Goal: Task Accomplishment & Management: Complete application form

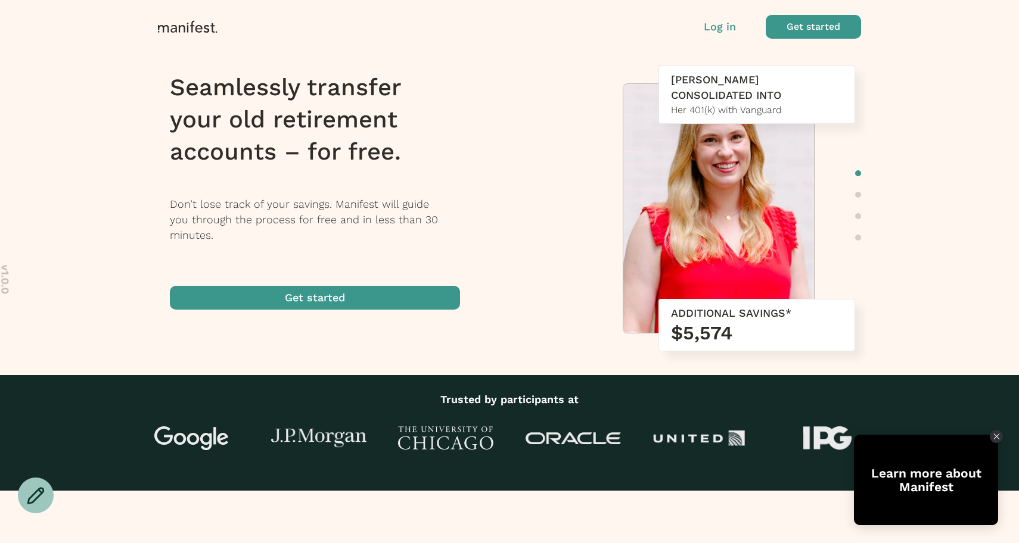
click at [725, 36] on div "Log in Get started" at bounding box center [782, 27] width 157 height 24
click at [715, 29] on p "Log in" at bounding box center [720, 26] width 32 height 15
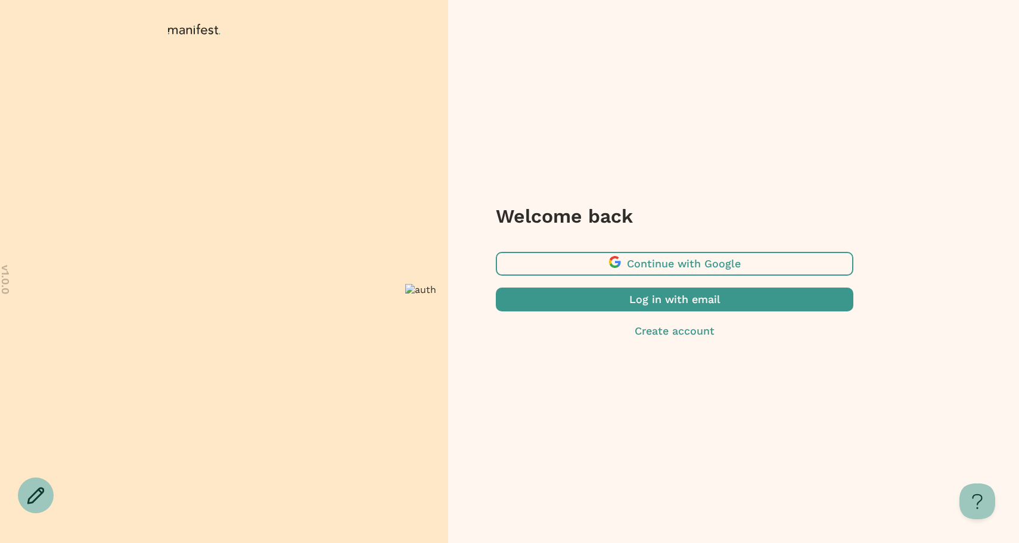
click at [664, 265] on span "button" at bounding box center [675, 264] width 358 height 24
click at [647, 303] on span "button" at bounding box center [675, 300] width 358 height 24
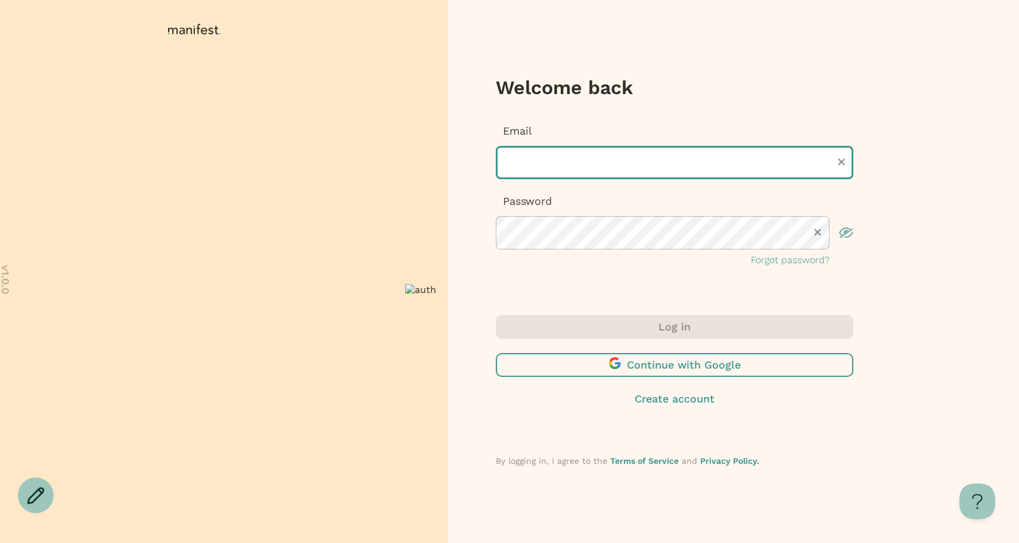
click at [579, 162] on input "text" at bounding box center [675, 162] width 358 height 33
type input "***"
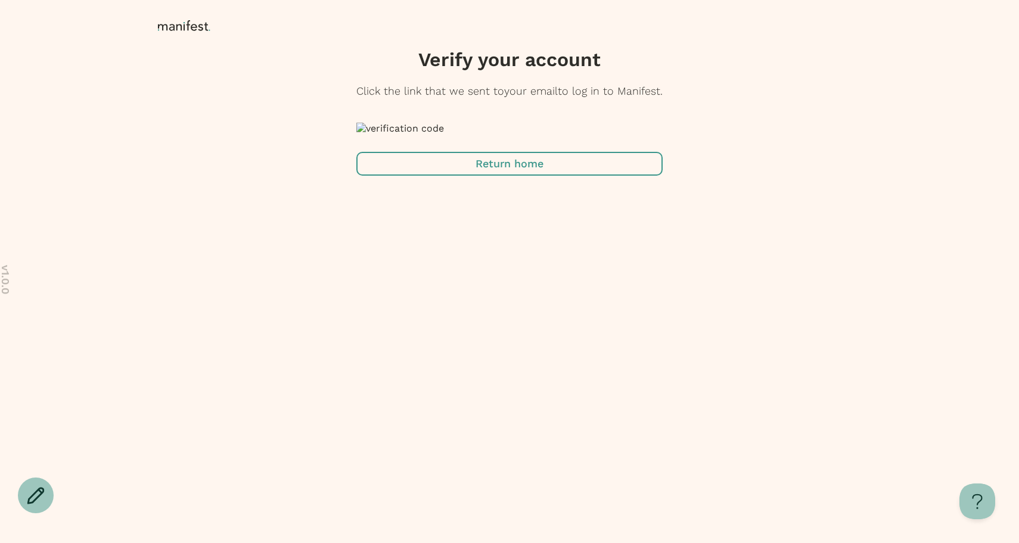
click at [570, 176] on span "button" at bounding box center [509, 164] width 306 height 24
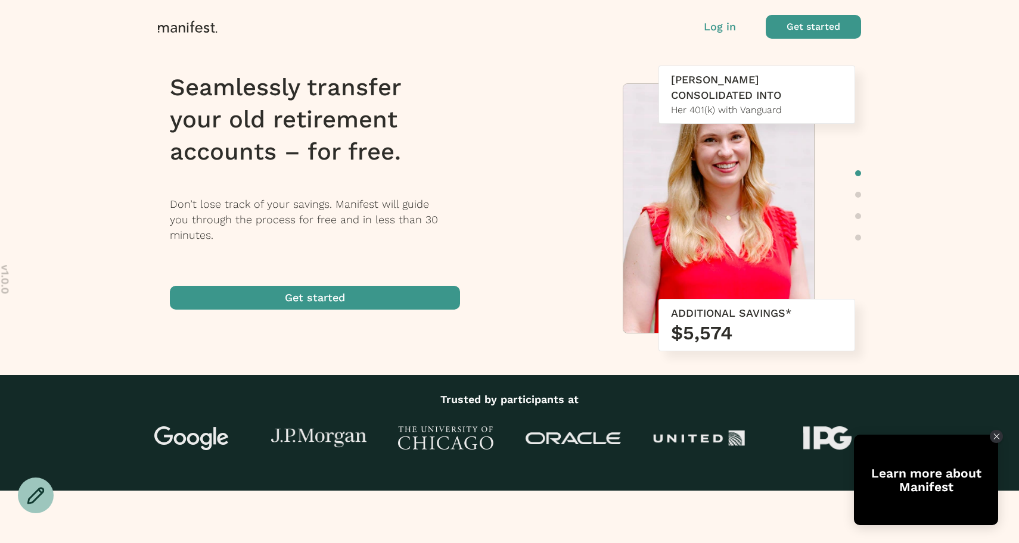
click at [706, 21] on p "Log in" at bounding box center [720, 26] width 32 height 15
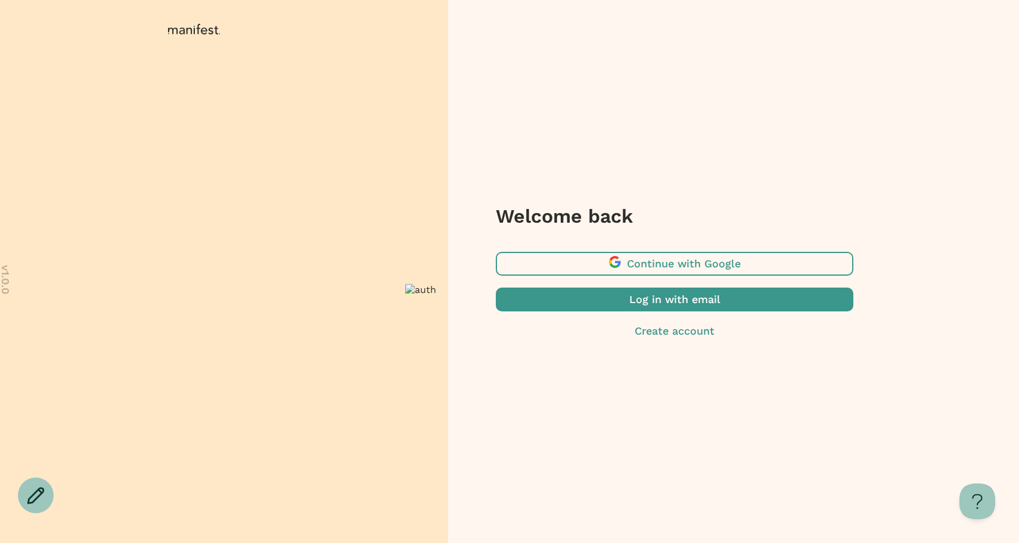
click at [644, 268] on span "button" at bounding box center [675, 264] width 358 height 24
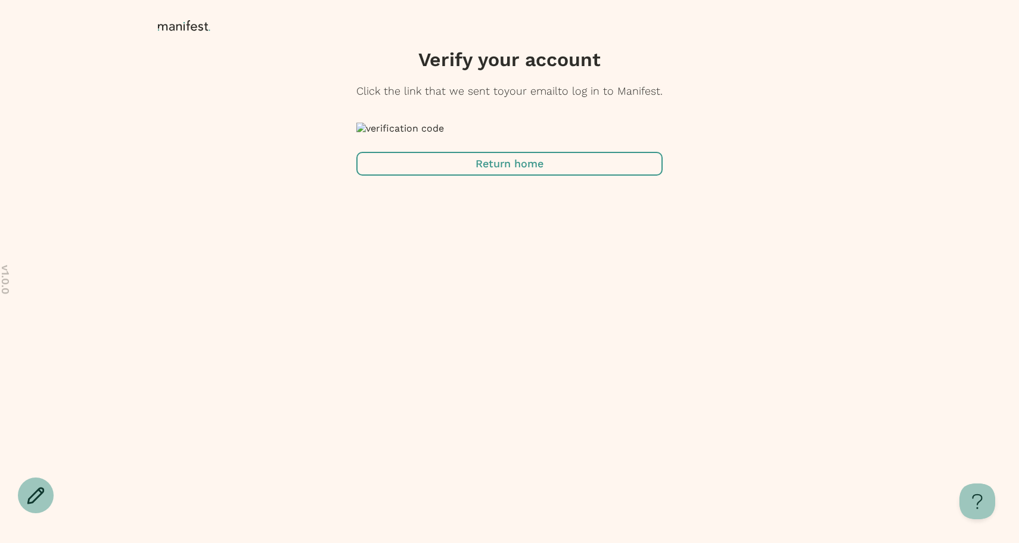
click at [521, 176] on span "button" at bounding box center [509, 164] width 306 height 24
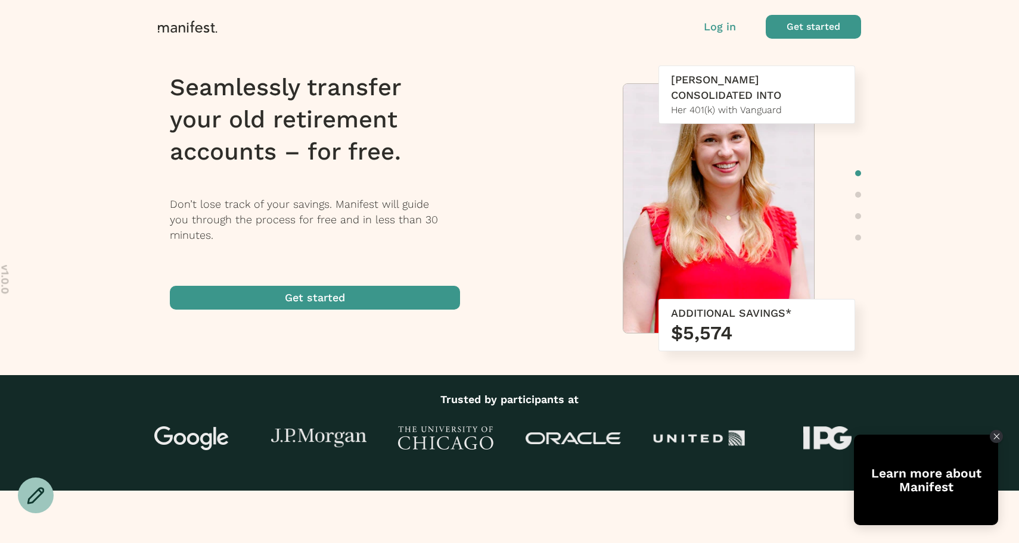
click at [806, 23] on span "button" at bounding box center [813, 27] width 95 height 24
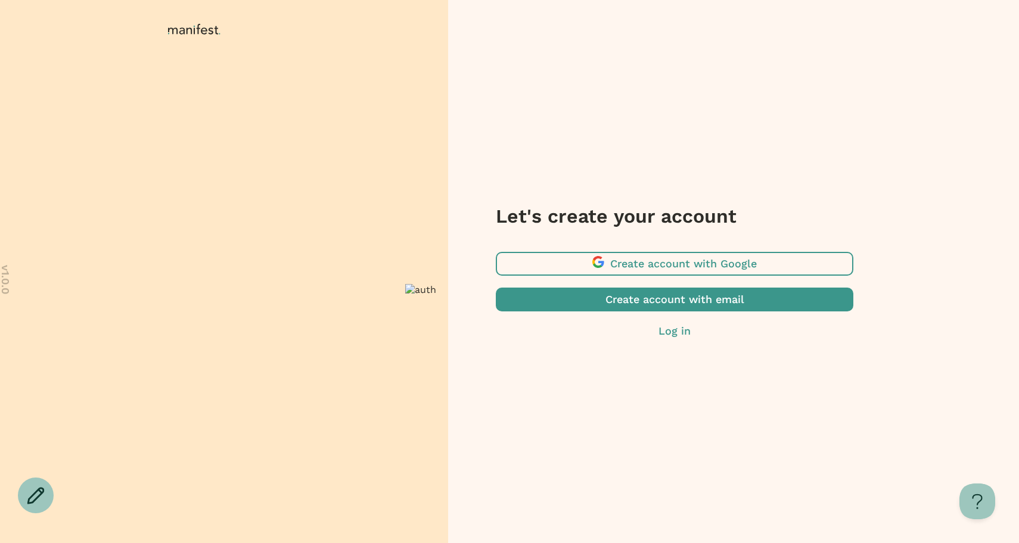
click at [672, 299] on span "button" at bounding box center [675, 300] width 358 height 24
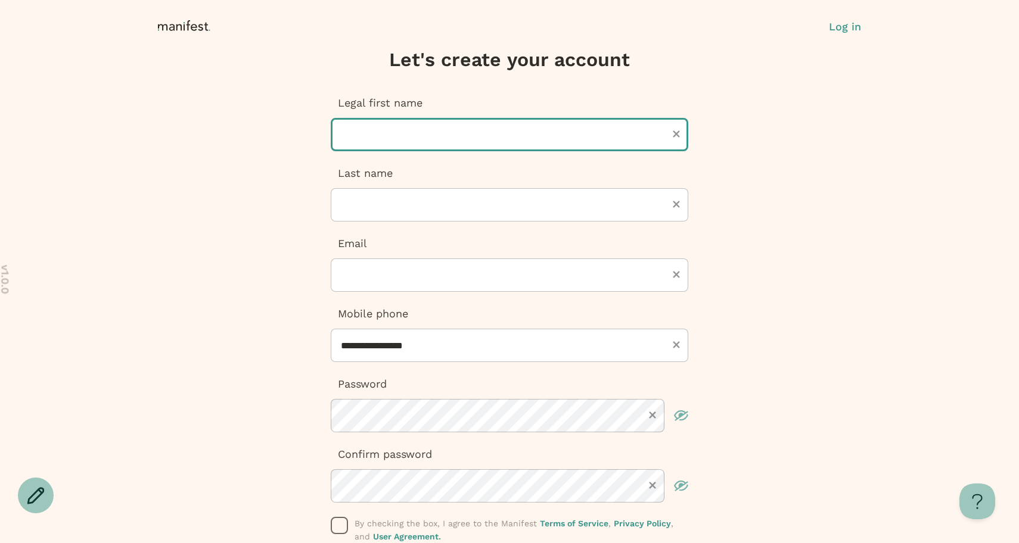
click at [433, 136] on input "text" at bounding box center [510, 134] width 358 height 33
type input "*****"
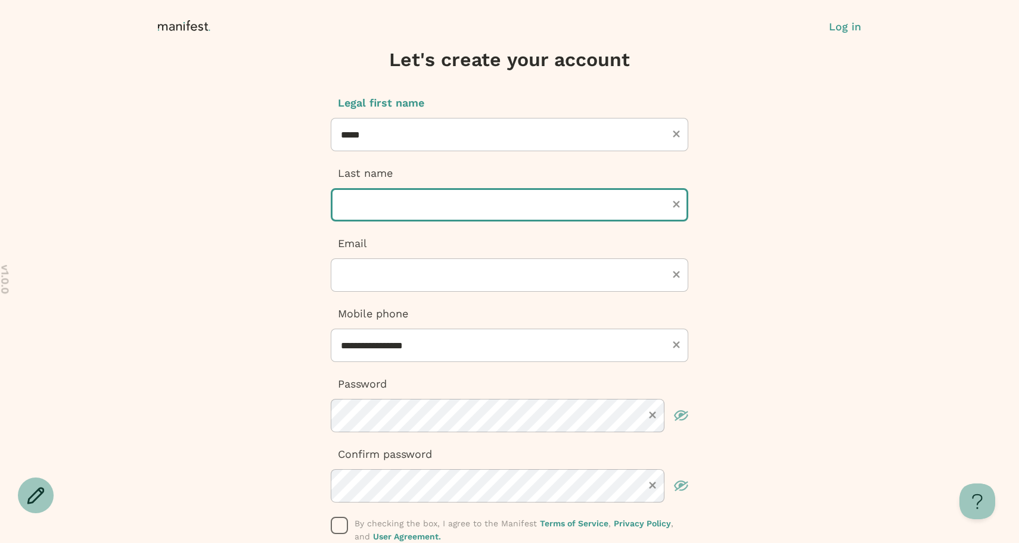
type input "*********"
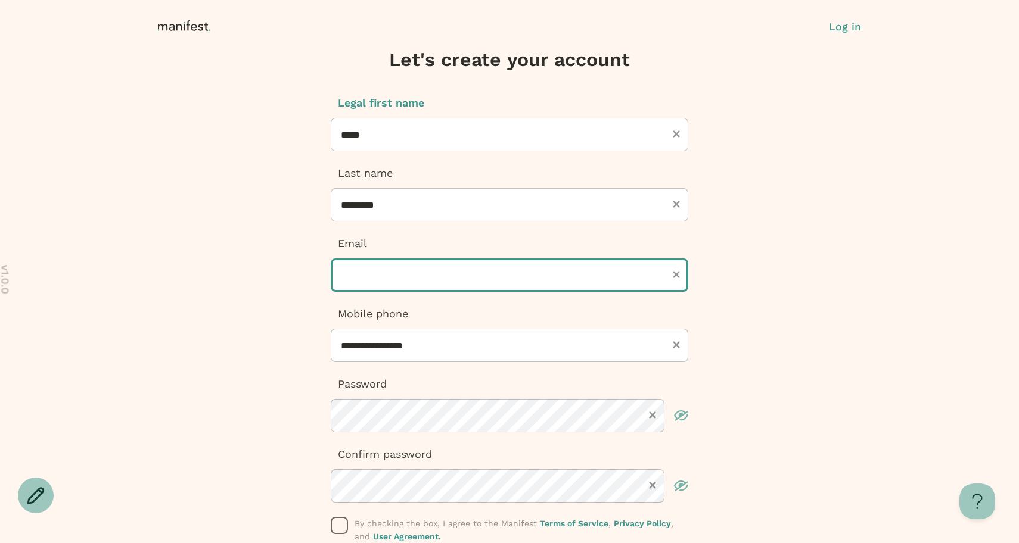
type input "**********"
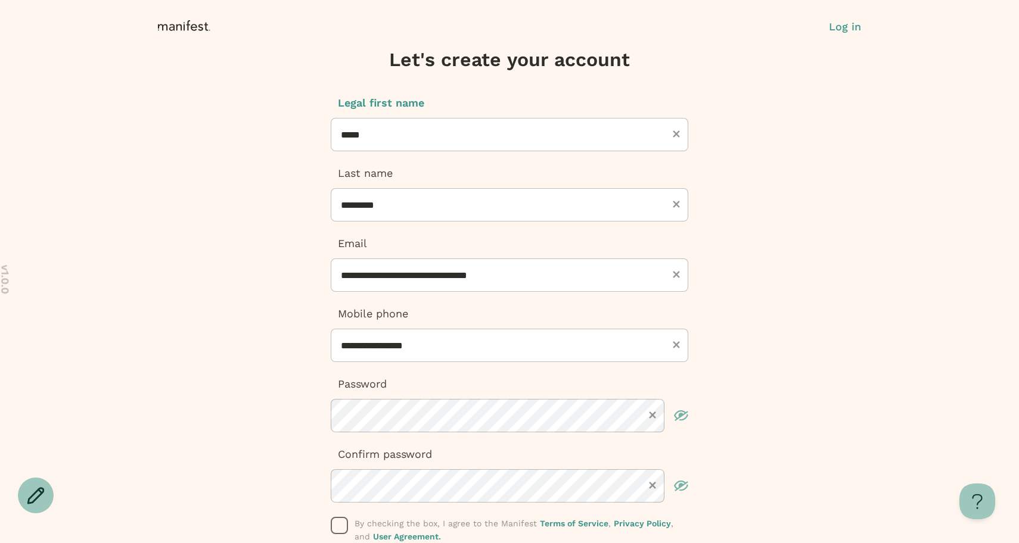
type input "**********"
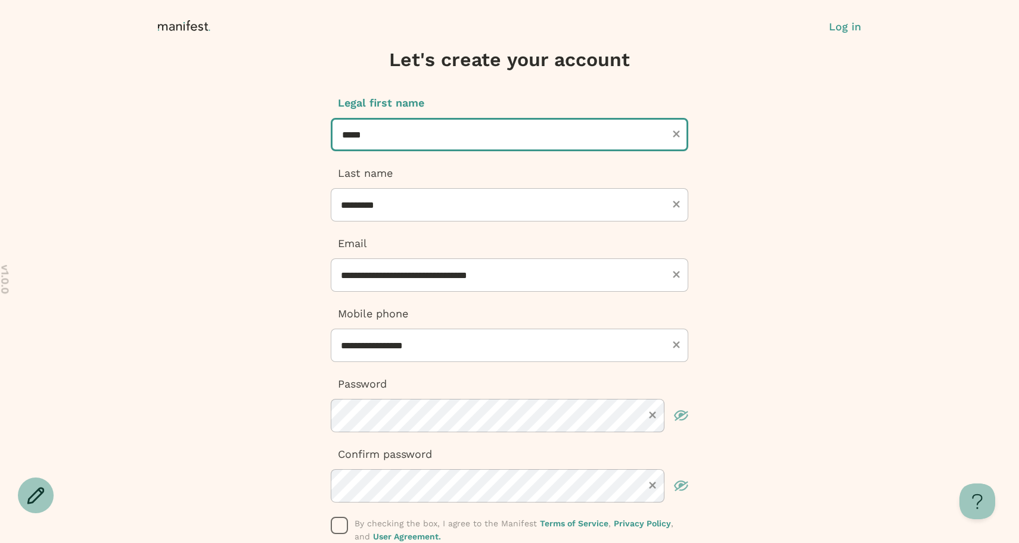
type input "**********"
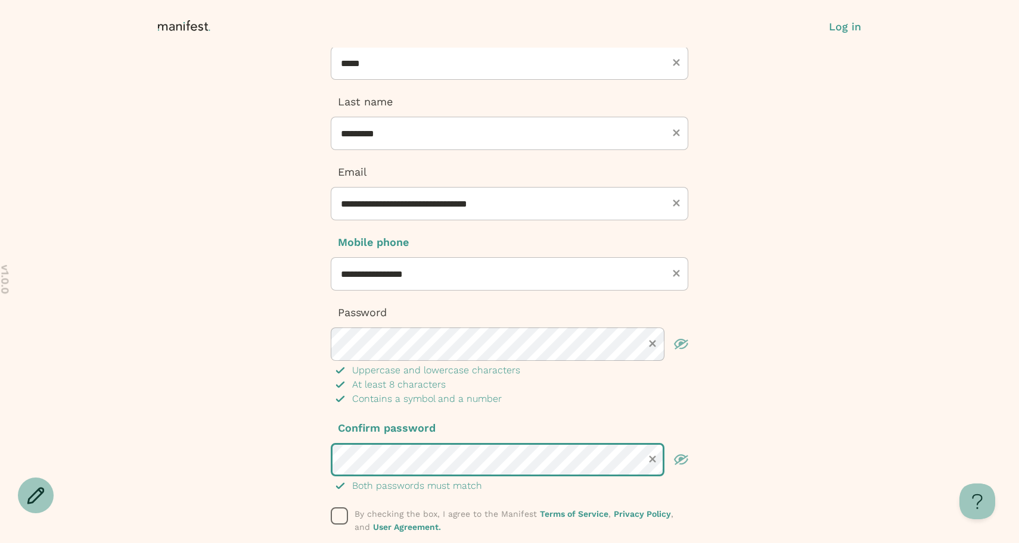
scroll to position [133, 0]
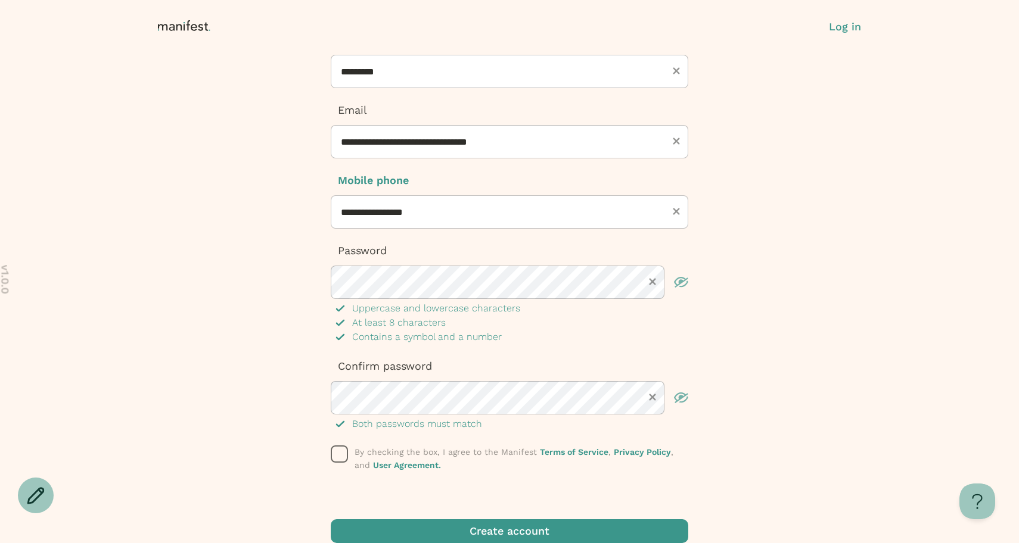
click at [340, 449] on icon "button" at bounding box center [340, 455] width 18 height 18
click at [491, 531] on span "button" at bounding box center [510, 532] width 358 height 24
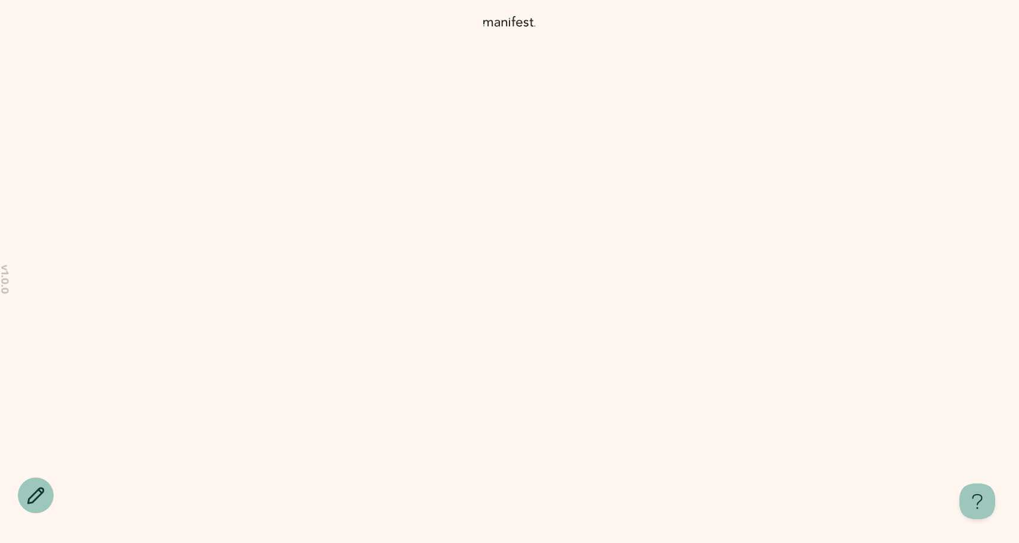
click at [552, 289] on icon at bounding box center [509, 273] width 231 height 233
click at [555, 399] on span "I’ll be here with tips to help you make confident and informed choices—let’s ge…" at bounding box center [525, 389] width 237 height 55
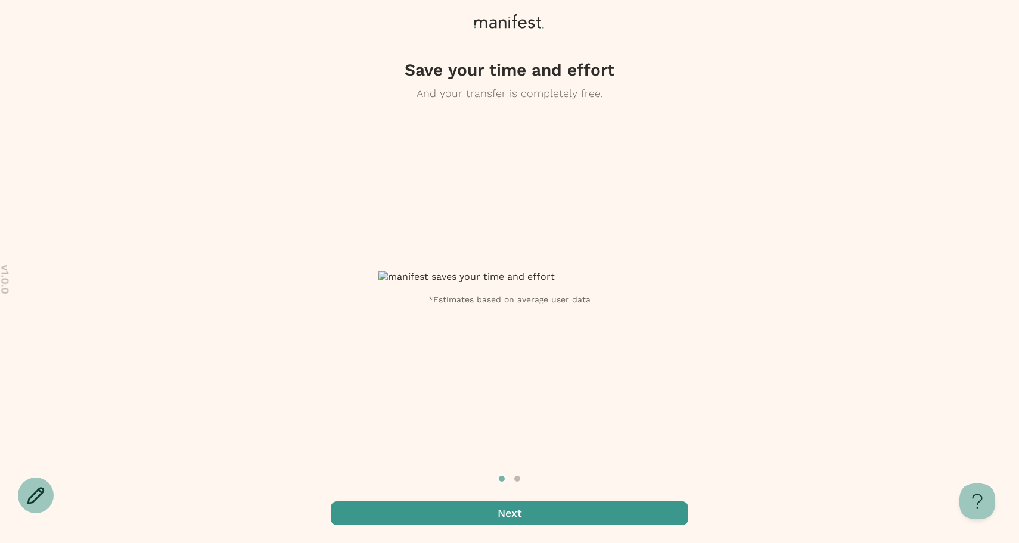
click at [494, 512] on span "button" at bounding box center [510, 514] width 358 height 24
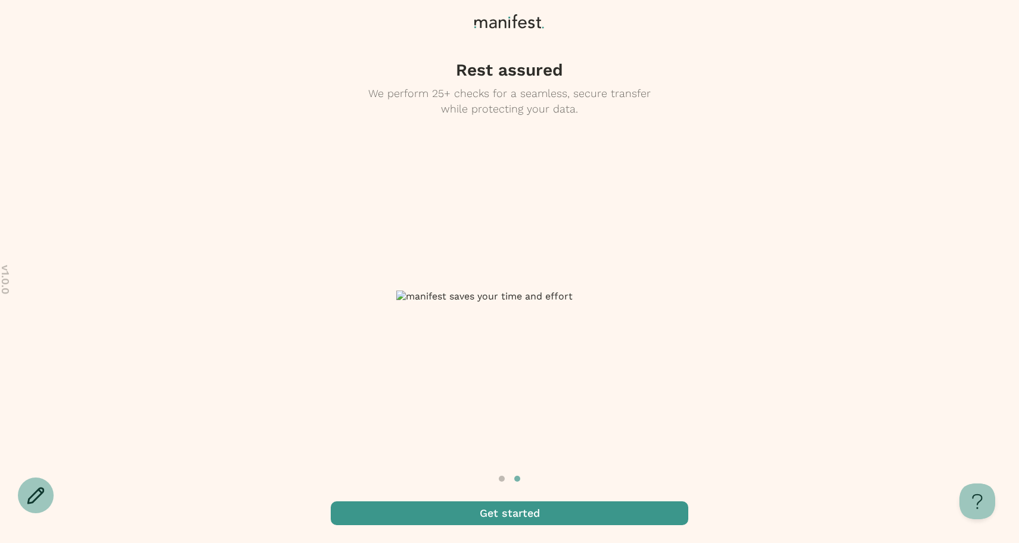
click at [494, 512] on span "button" at bounding box center [510, 514] width 358 height 24
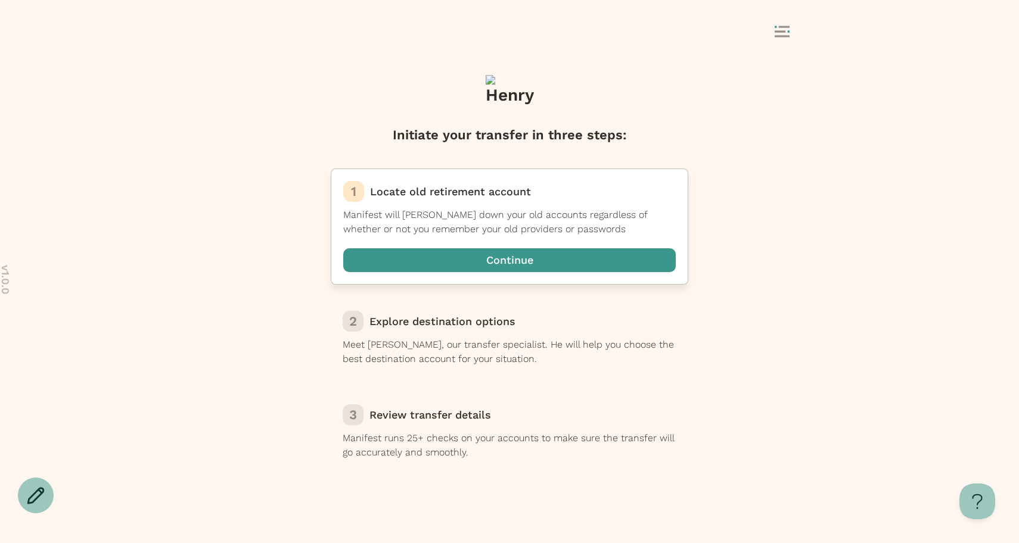
click at [559, 260] on span "button" at bounding box center [509, 261] width 333 height 24
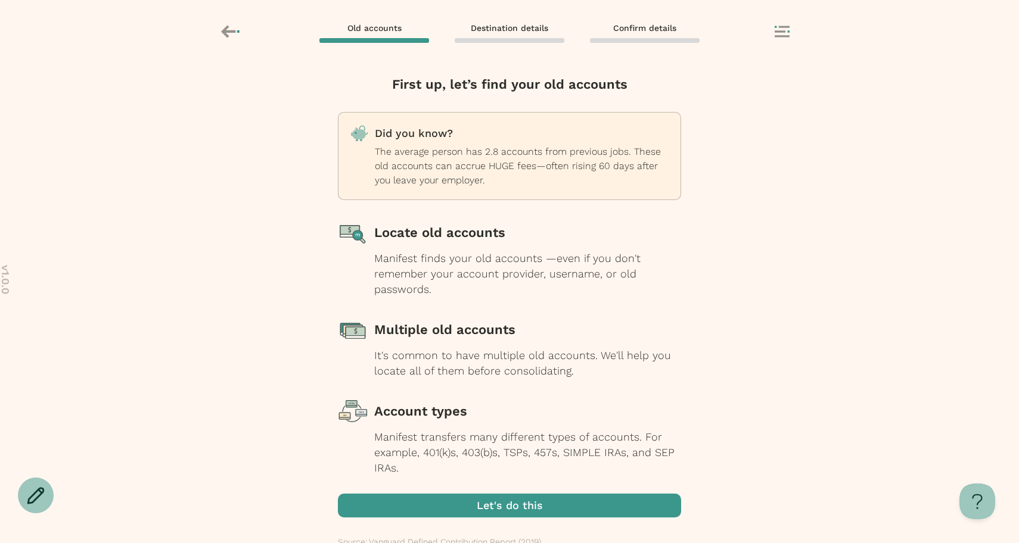
scroll to position [23, 0]
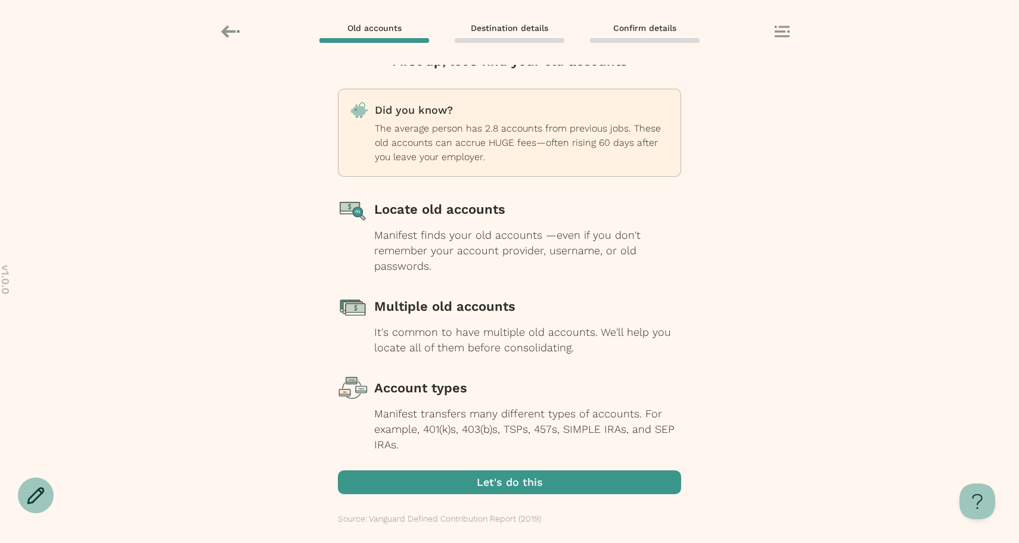
click at [515, 480] on span "button" at bounding box center [509, 483] width 343 height 24
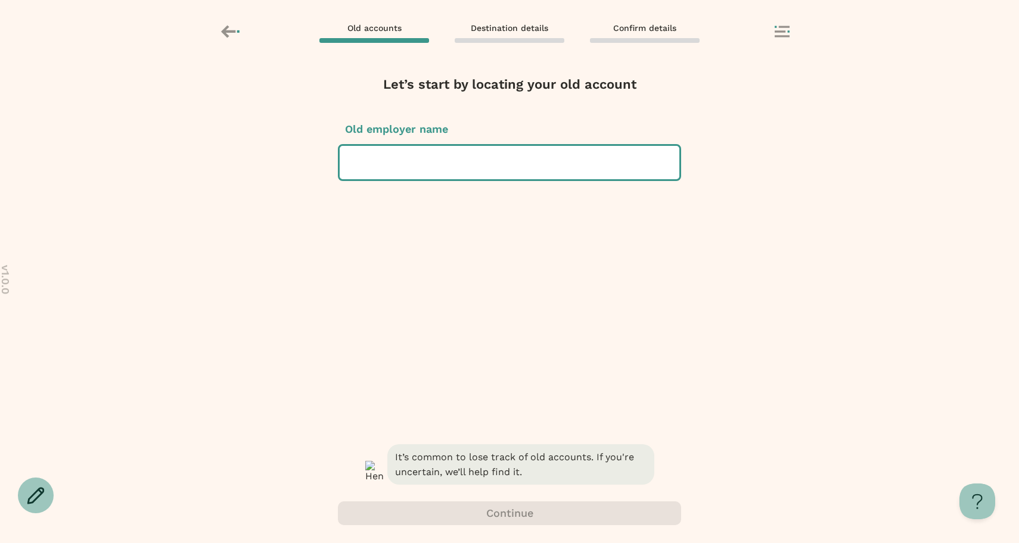
click at [604, 173] on div at bounding box center [509, 162] width 321 height 33
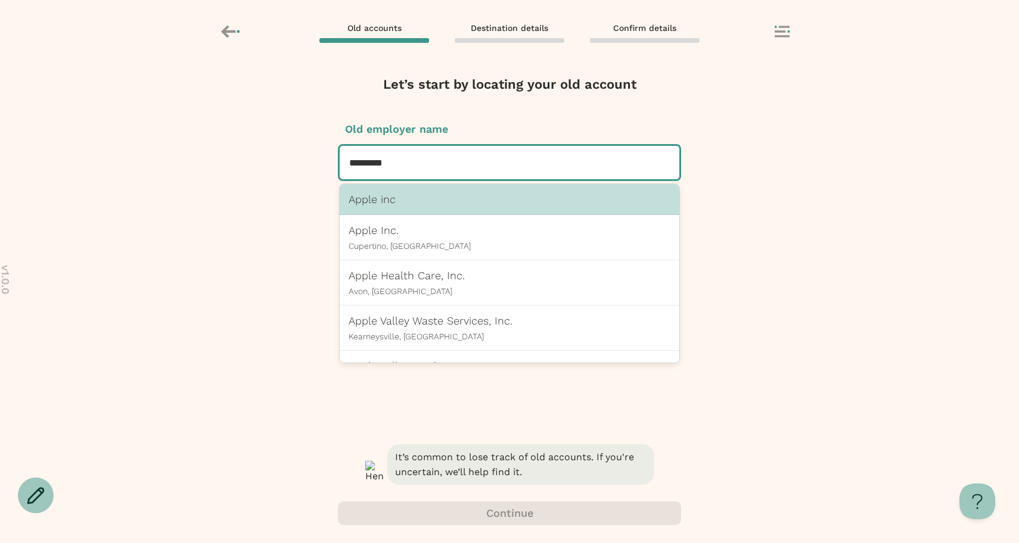
click at [441, 201] on p "Apple inc" at bounding box center [510, 199] width 322 height 13
type input "*********"
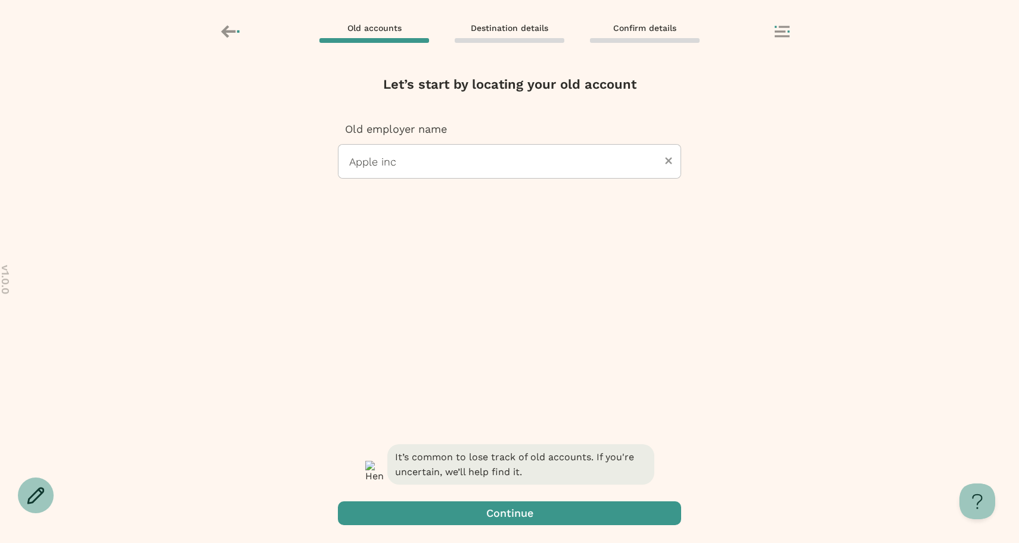
click at [450, 514] on span "button" at bounding box center [509, 514] width 343 height 24
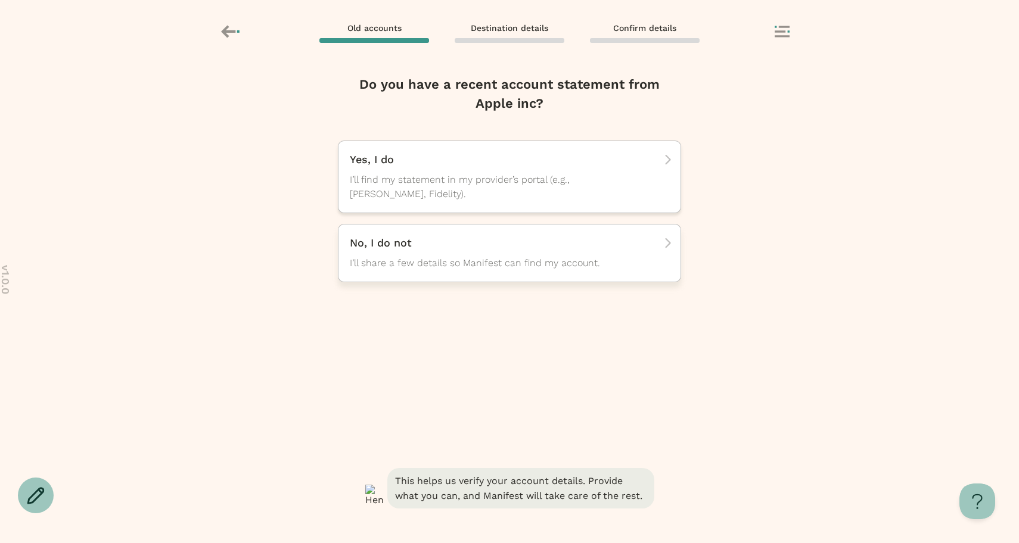
click at [431, 255] on div "No, I do not I’ll share a few details so Manifest can find my account." at bounding box center [505, 253] width 311 height 35
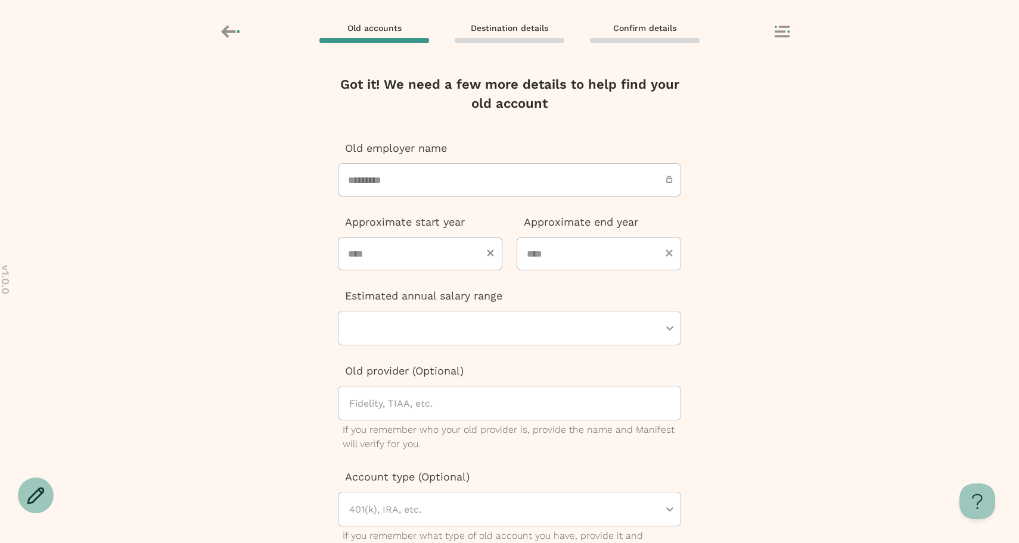
click at [380, 31] on span "Old accounts" at bounding box center [374, 28] width 54 height 11
click at [420, 181] on input "*********" at bounding box center [509, 179] width 343 height 33
click at [396, 256] on input "number" at bounding box center [420, 253] width 164 height 33
type input "****"
click at [532, 257] on input "number" at bounding box center [599, 253] width 164 height 33
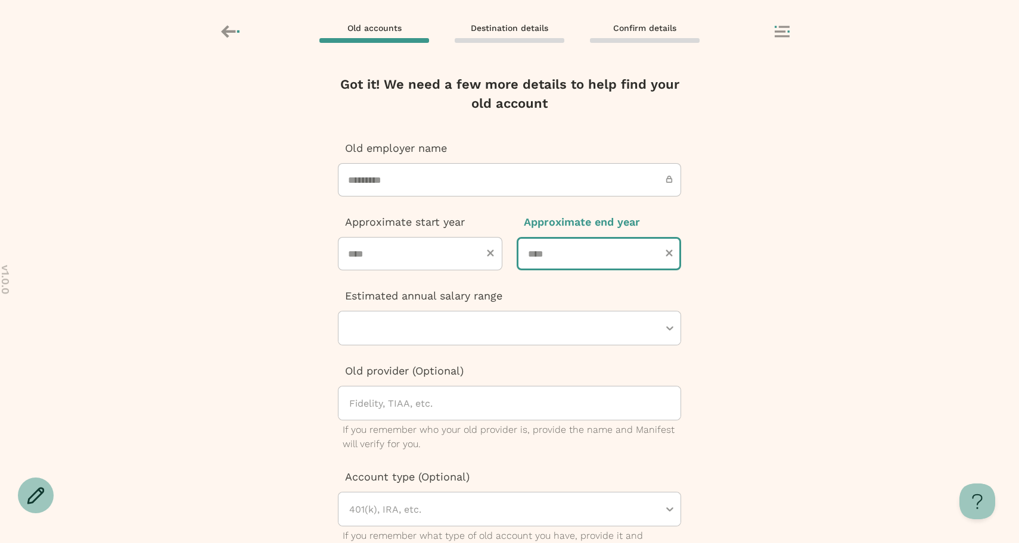
type input "****"
click at [474, 323] on div at bounding box center [503, 328] width 311 height 33
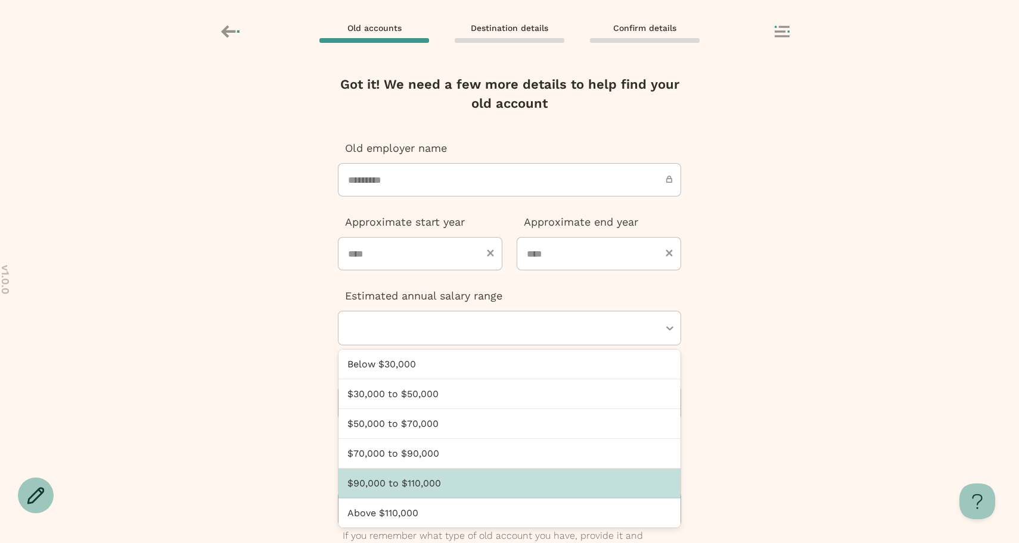
click at [418, 484] on div "$90,000 to $110,000" at bounding box center [509, 484] width 342 height 30
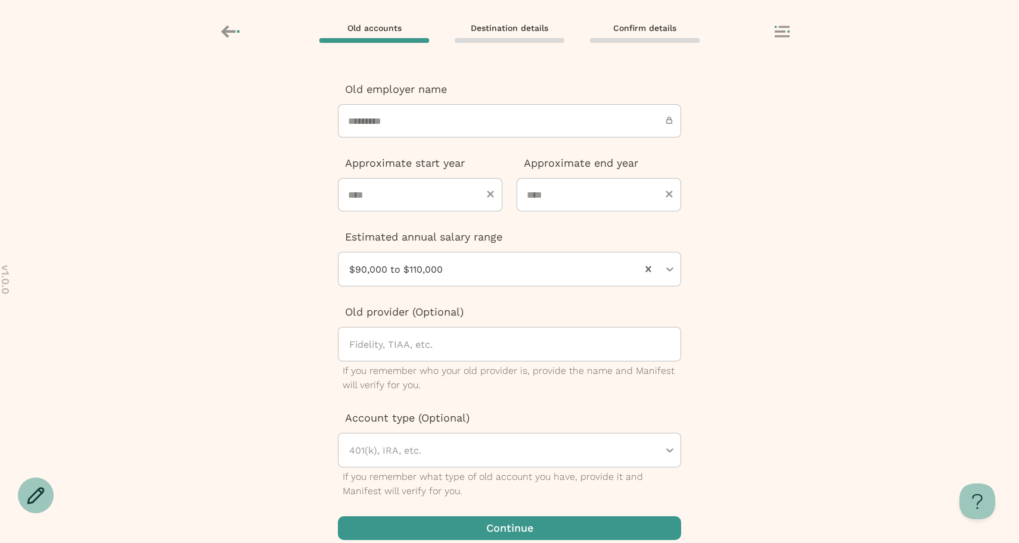
scroll to position [74, 0]
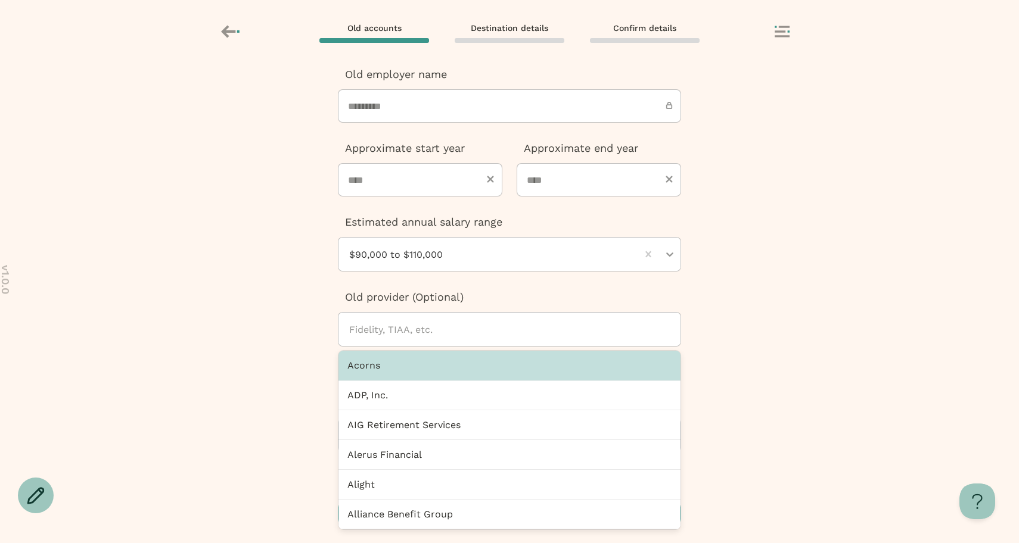
click at [404, 336] on div at bounding box center [514, 329] width 333 height 33
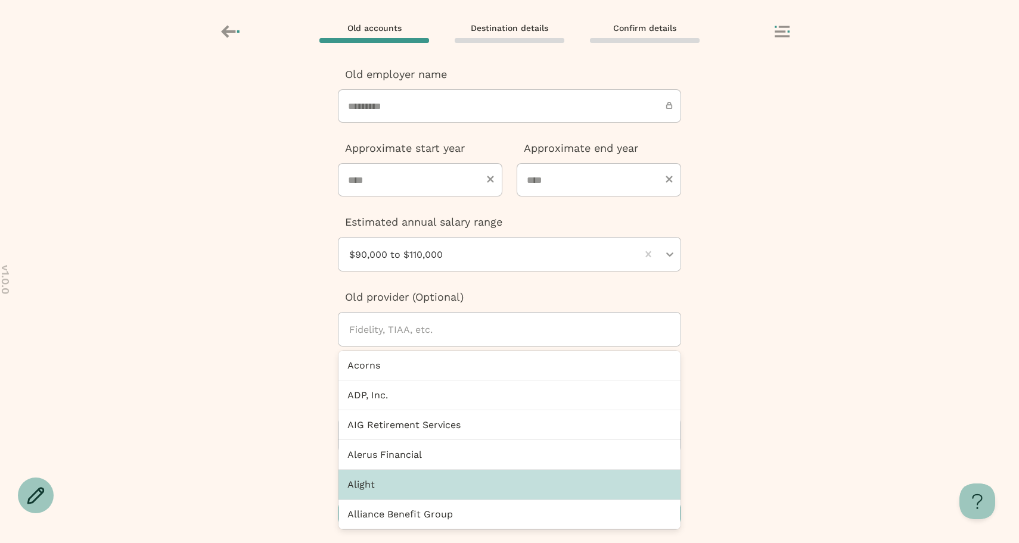
click at [380, 486] on div "Alight" at bounding box center [509, 485] width 342 height 30
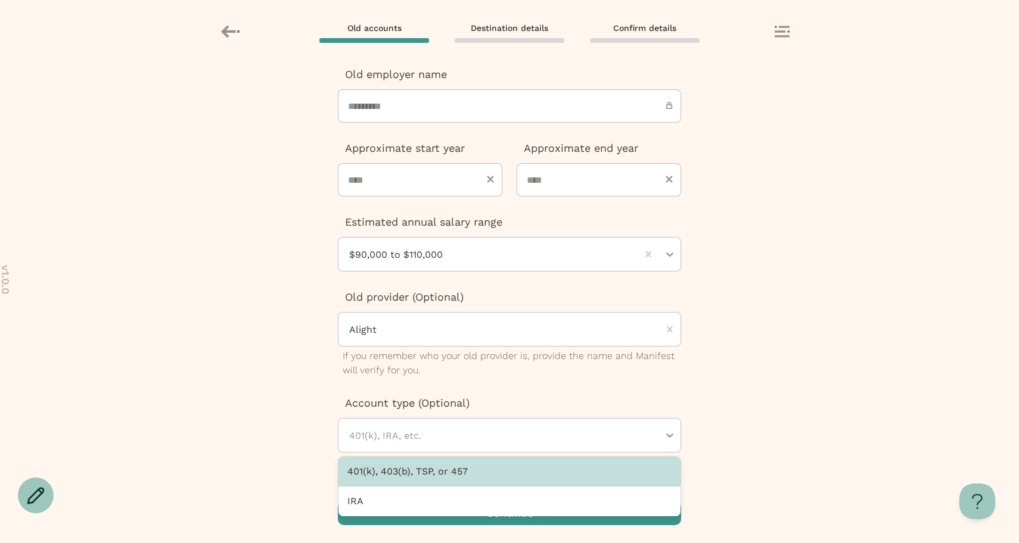
click at [417, 430] on div at bounding box center [503, 435] width 311 height 33
click at [415, 478] on div "401(k), 403(b), TSP, or 457" at bounding box center [509, 472] width 342 height 30
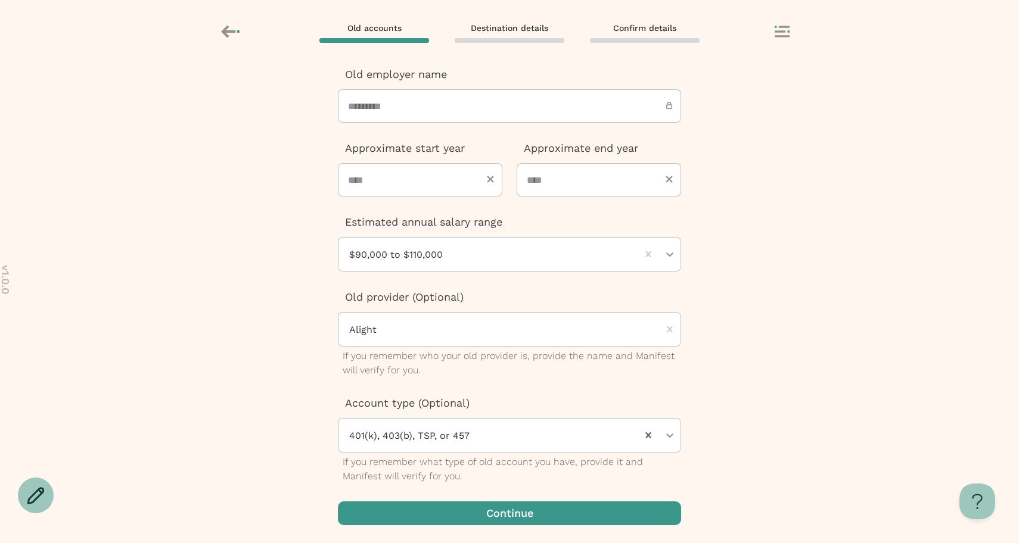
click at [425, 509] on span "button" at bounding box center [509, 514] width 343 height 24
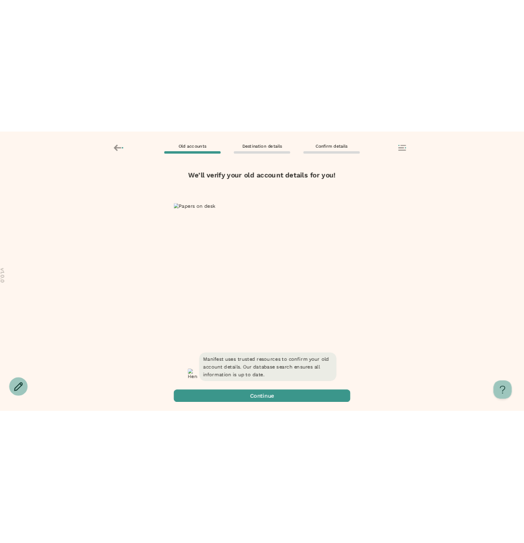
scroll to position [0, 0]
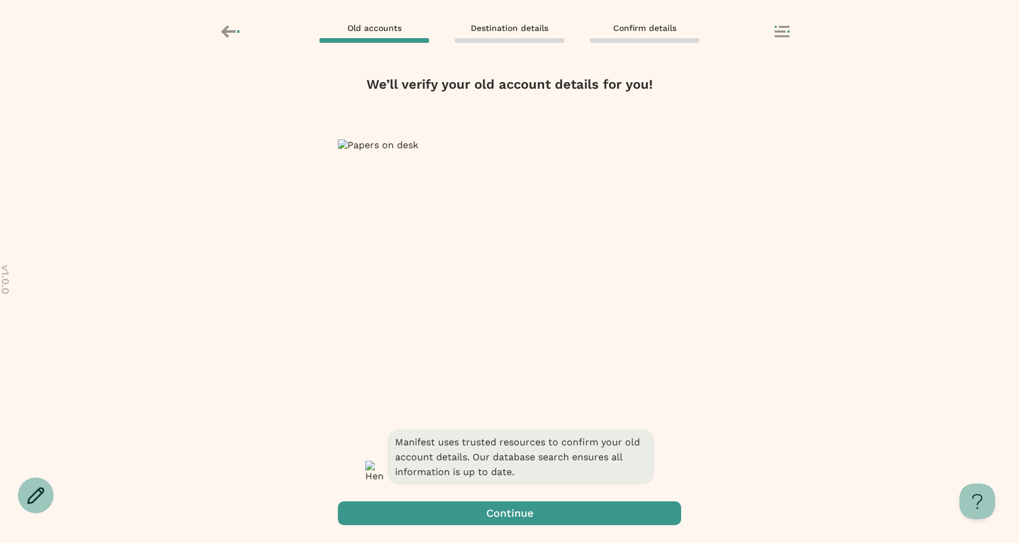
click at [609, 519] on span "button" at bounding box center [509, 514] width 343 height 24
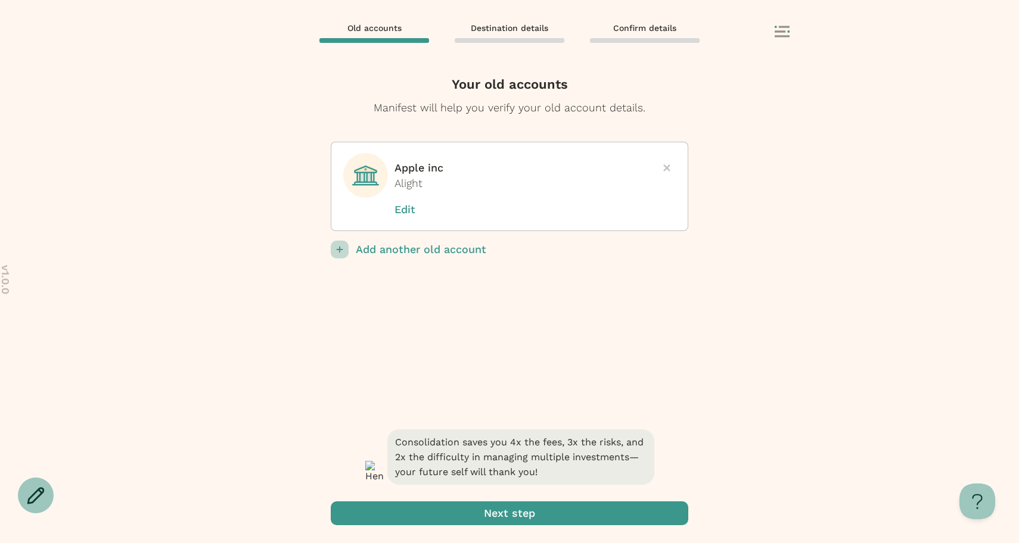
click at [415, 247] on p "Add another old account" at bounding box center [522, 250] width 333 height 18
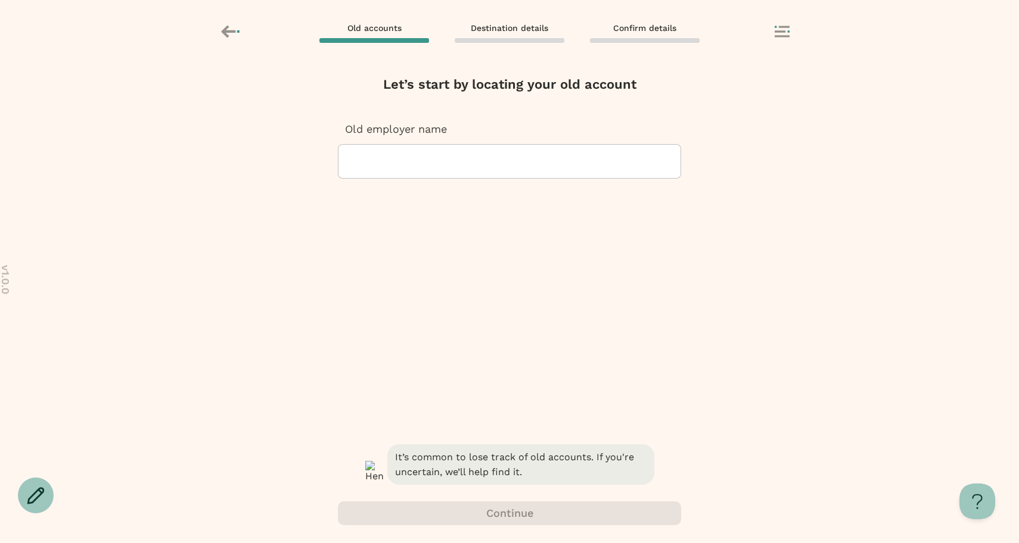
click at [437, 156] on div at bounding box center [509, 161] width 323 height 33
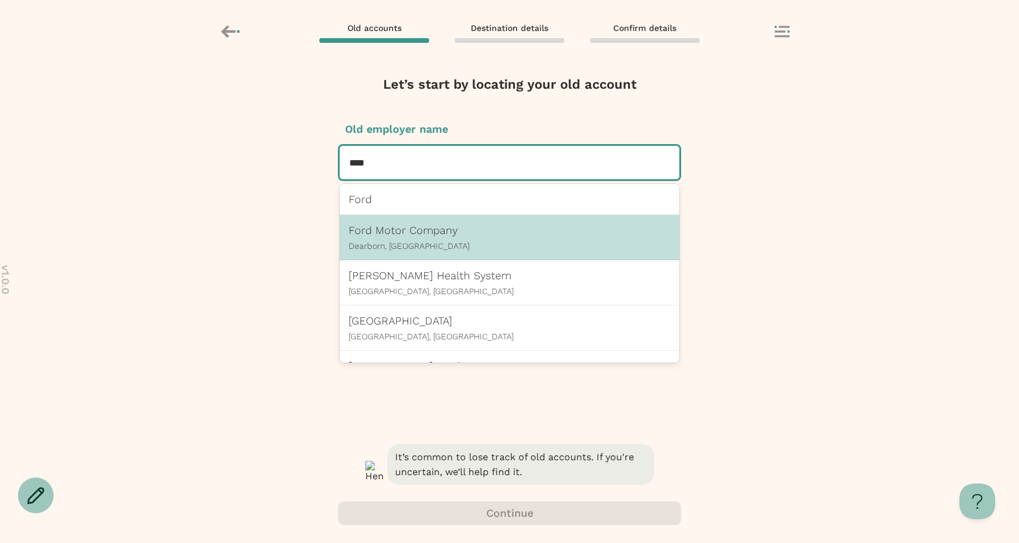
click at [437, 241] on div "Ford Motor Company Dearborn, MI" at bounding box center [510, 237] width 322 height 27
type input "****"
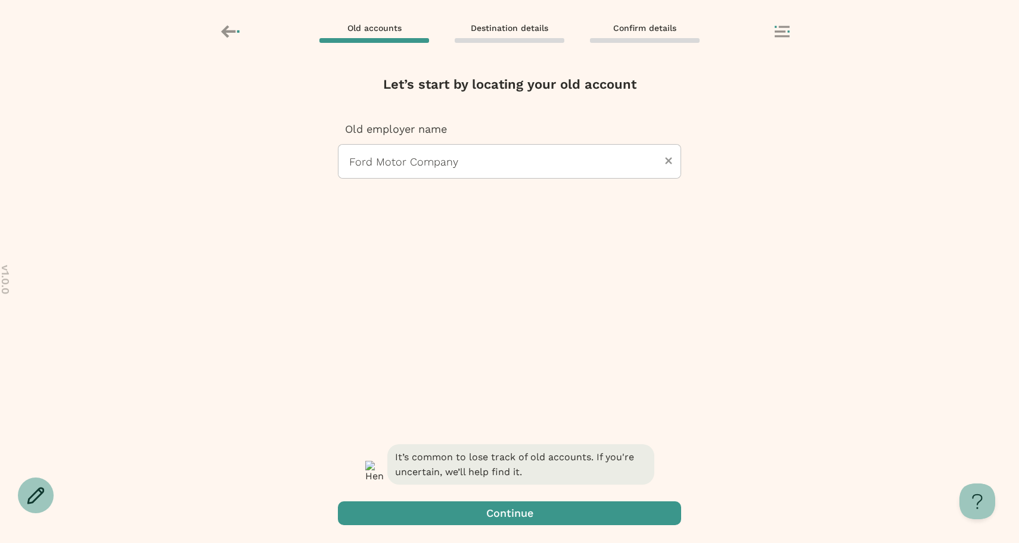
click at [486, 511] on span "button" at bounding box center [509, 514] width 343 height 24
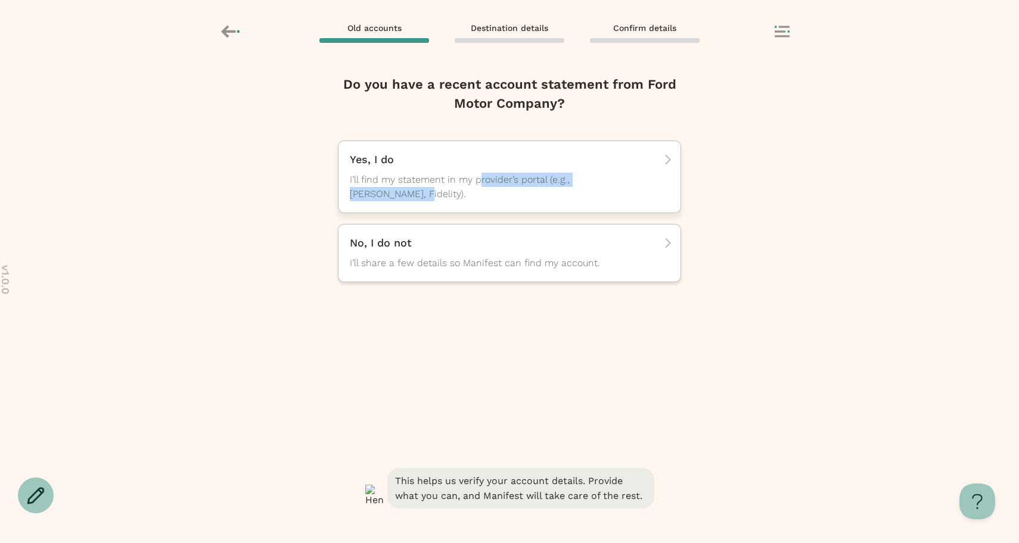
click at [485, 187] on span "I’ll find my statement in my provider’s portal (e.g., TIAA, Fidelity)." at bounding box center [499, 187] width 298 height 29
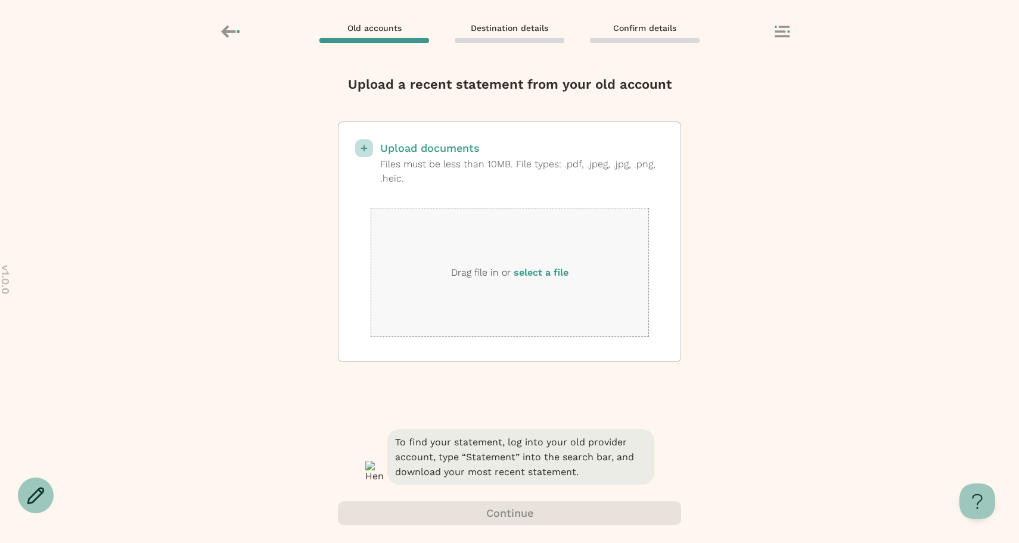
click at [501, 257] on div "Drag file in or select a file" at bounding box center [510, 272] width 278 height 129
click at [535, 269] on label "select a file" at bounding box center [541, 272] width 55 height 11
click at [0, 0] on input "select a file" at bounding box center [0, 0] width 0 height 0
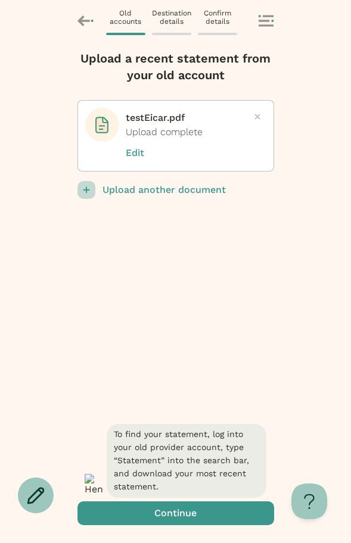
drag, startPoint x: 350, startPoint y: 90, endPoint x: 380, endPoint y: 87, distance: 29.4
click at [351, 87] on html "v 1.0.0 Home Settings Sign out Old accounts Destination details Confirm details…" at bounding box center [175, 271] width 351 height 543
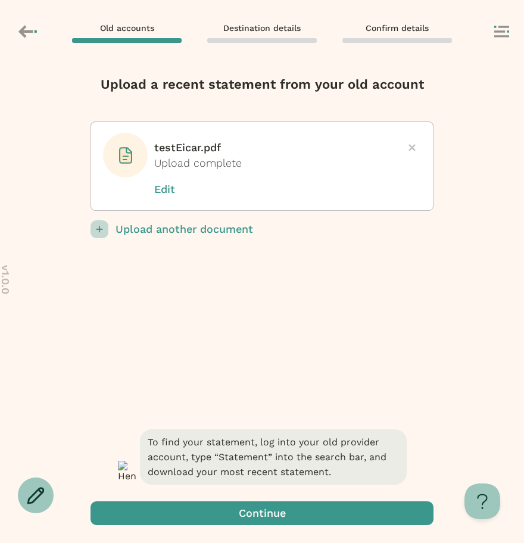
click at [387, 303] on div "Upload a recent statement from your old account testEicar.pdf Upload complete E…" at bounding box center [262, 251] width 343 height 352
